Goal: Task Accomplishment & Management: Use online tool/utility

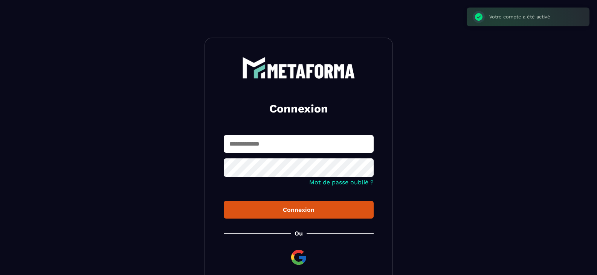
click at [233, 139] on input "text" at bounding box center [299, 144] width 150 height 18
type input "**********"
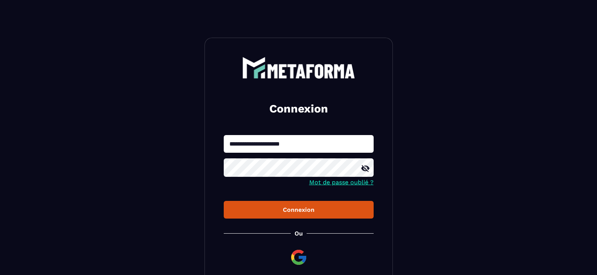
click at [224, 201] on button "Connexion" at bounding box center [299, 210] width 150 height 18
